Goal: Information Seeking & Learning: Learn about a topic

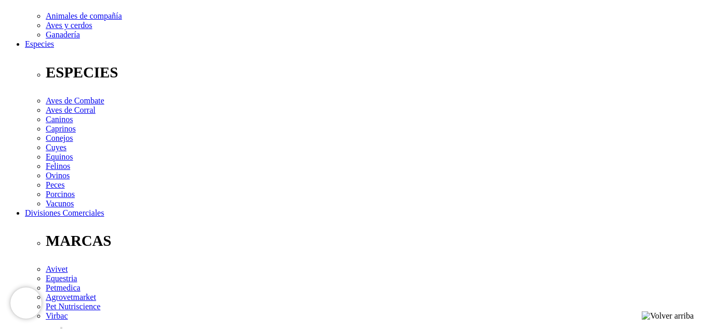
scroll to position [416, 0]
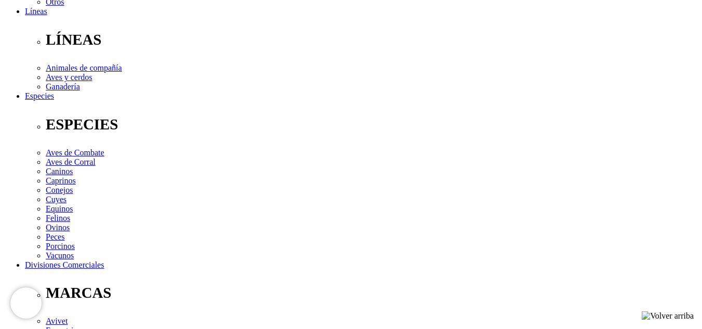
scroll to position [260, 0]
